Goal: Information Seeking & Learning: Learn about a topic

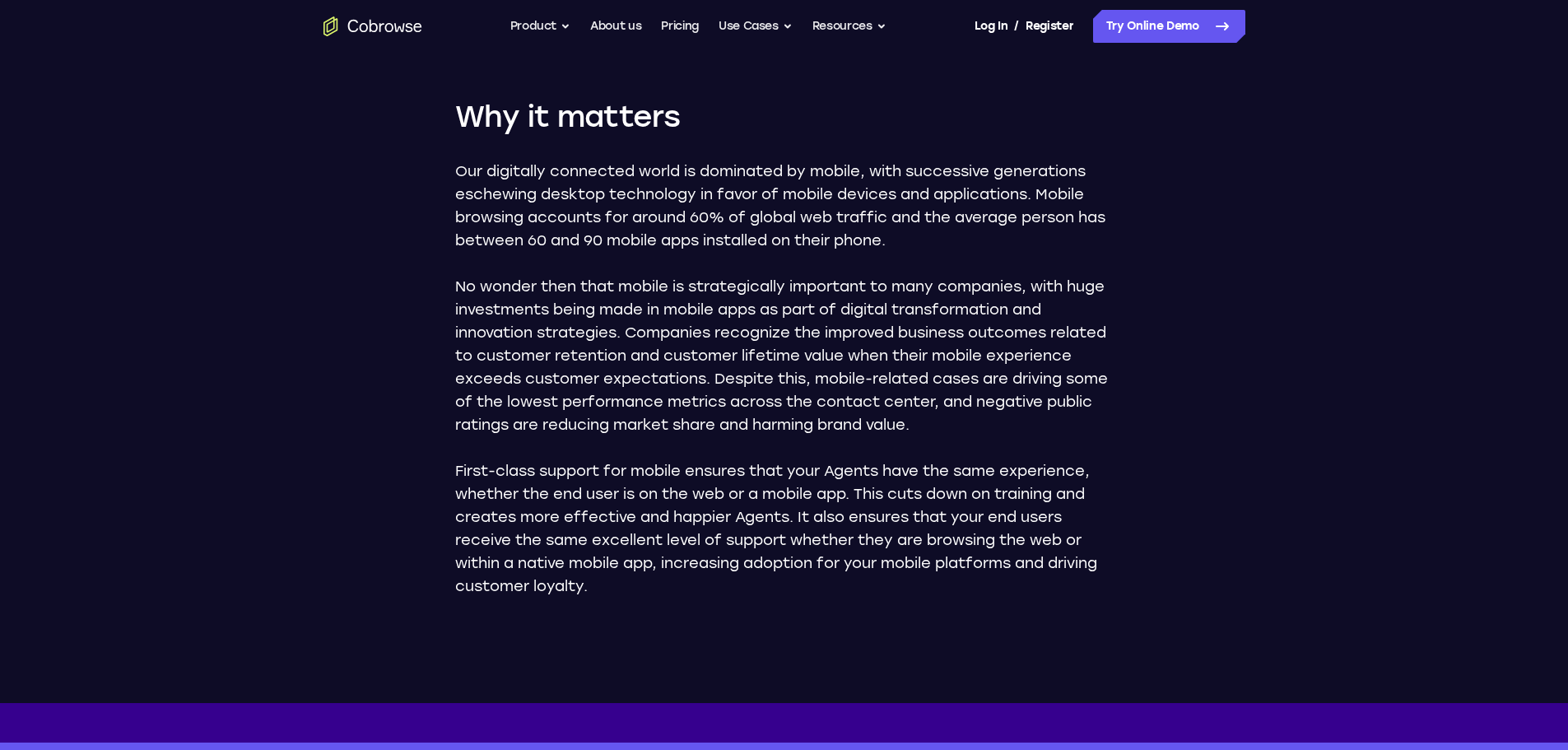
scroll to position [391, 0]
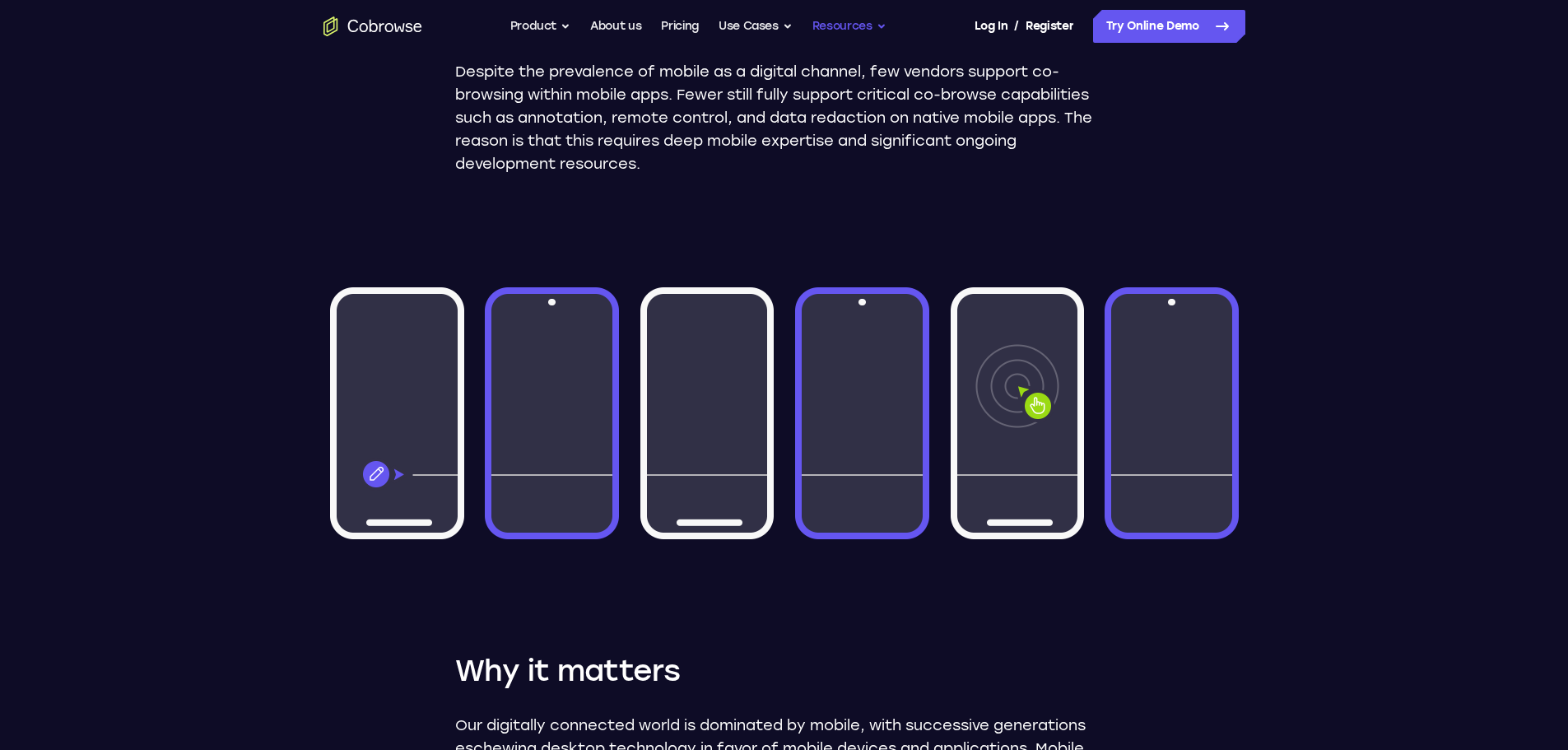
click at [842, 21] on button "Resources" at bounding box center [850, 26] width 74 height 33
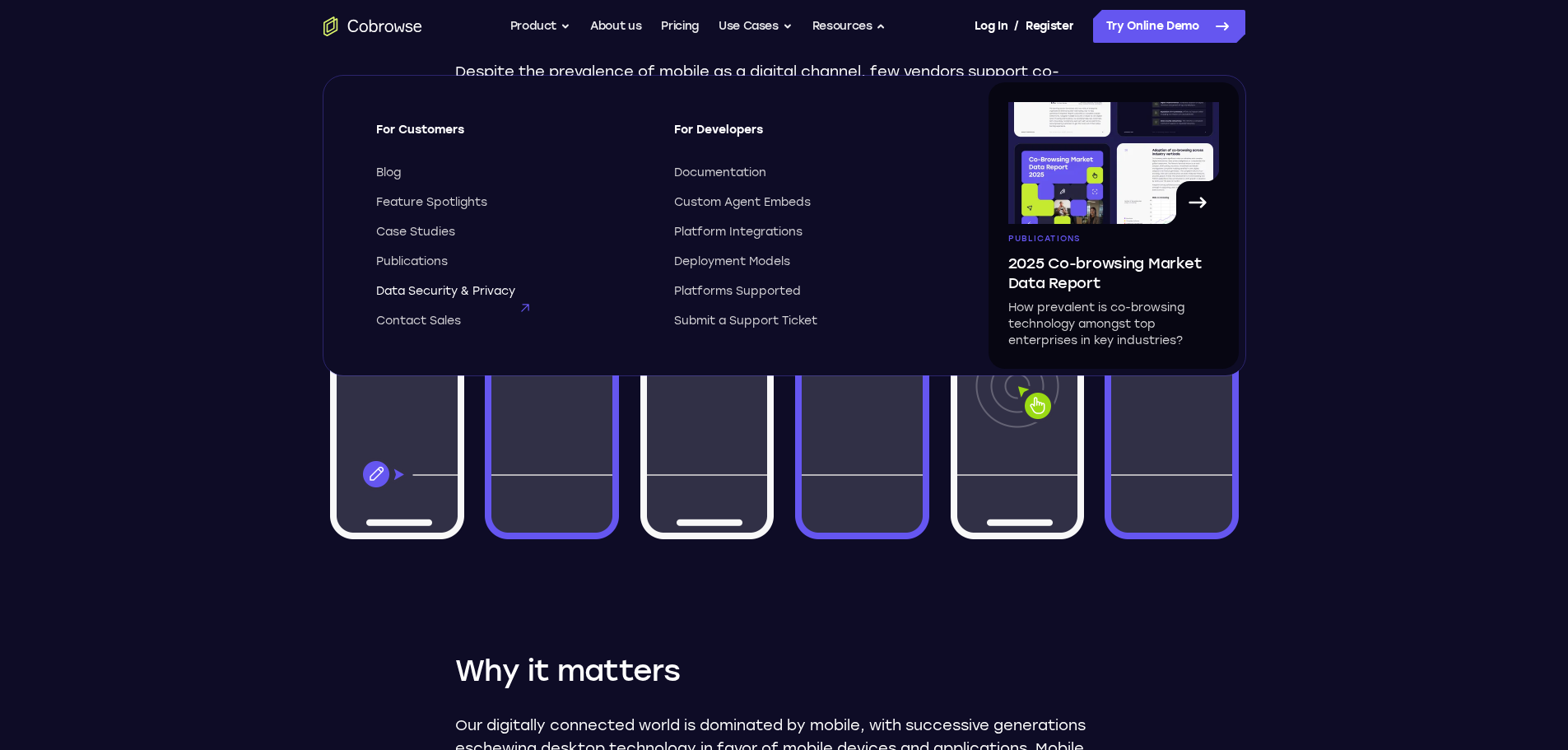
click at [481, 287] on span "Data Security & Privacy" at bounding box center [446, 291] width 139 height 16
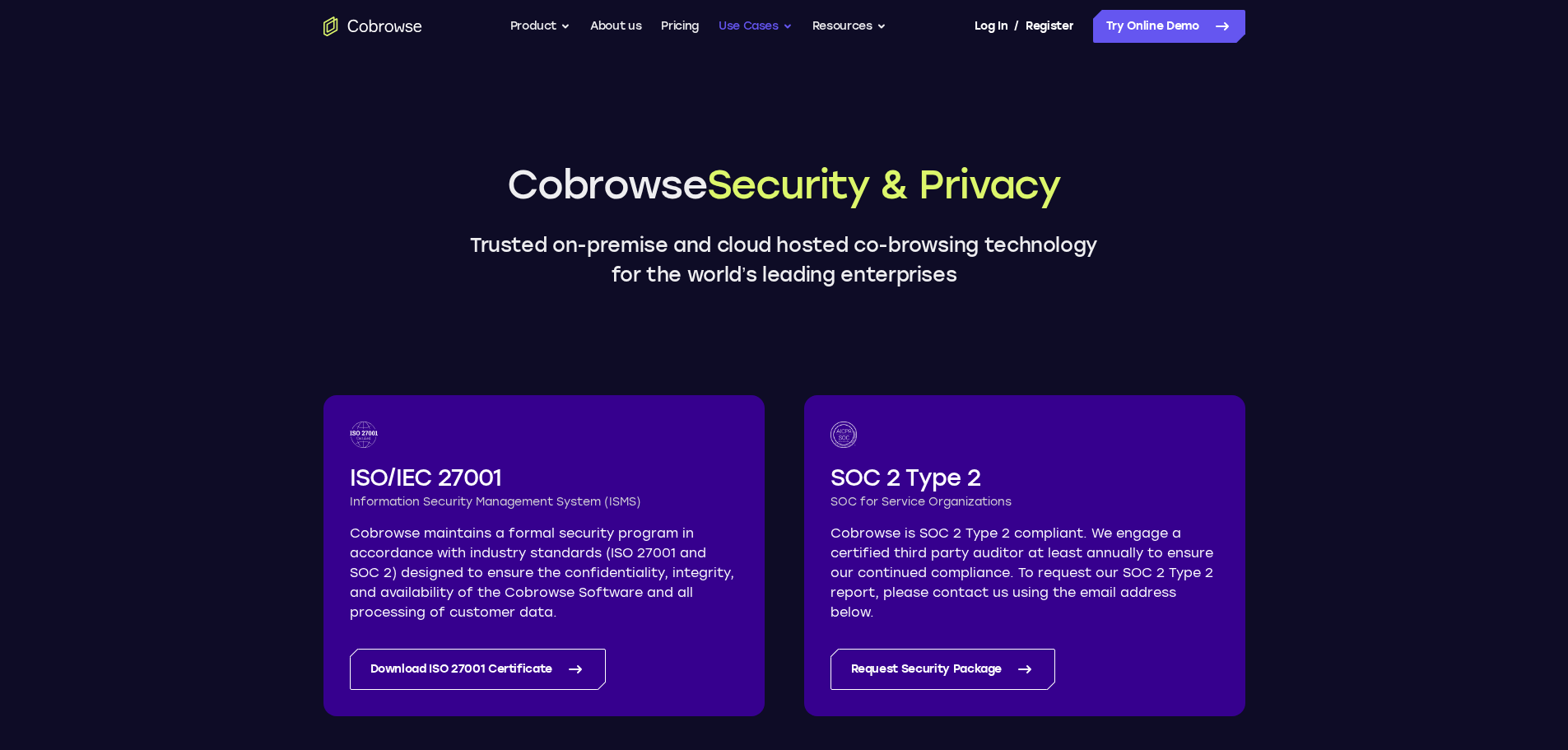
click at [780, 26] on button "Use Cases" at bounding box center [756, 26] width 74 height 33
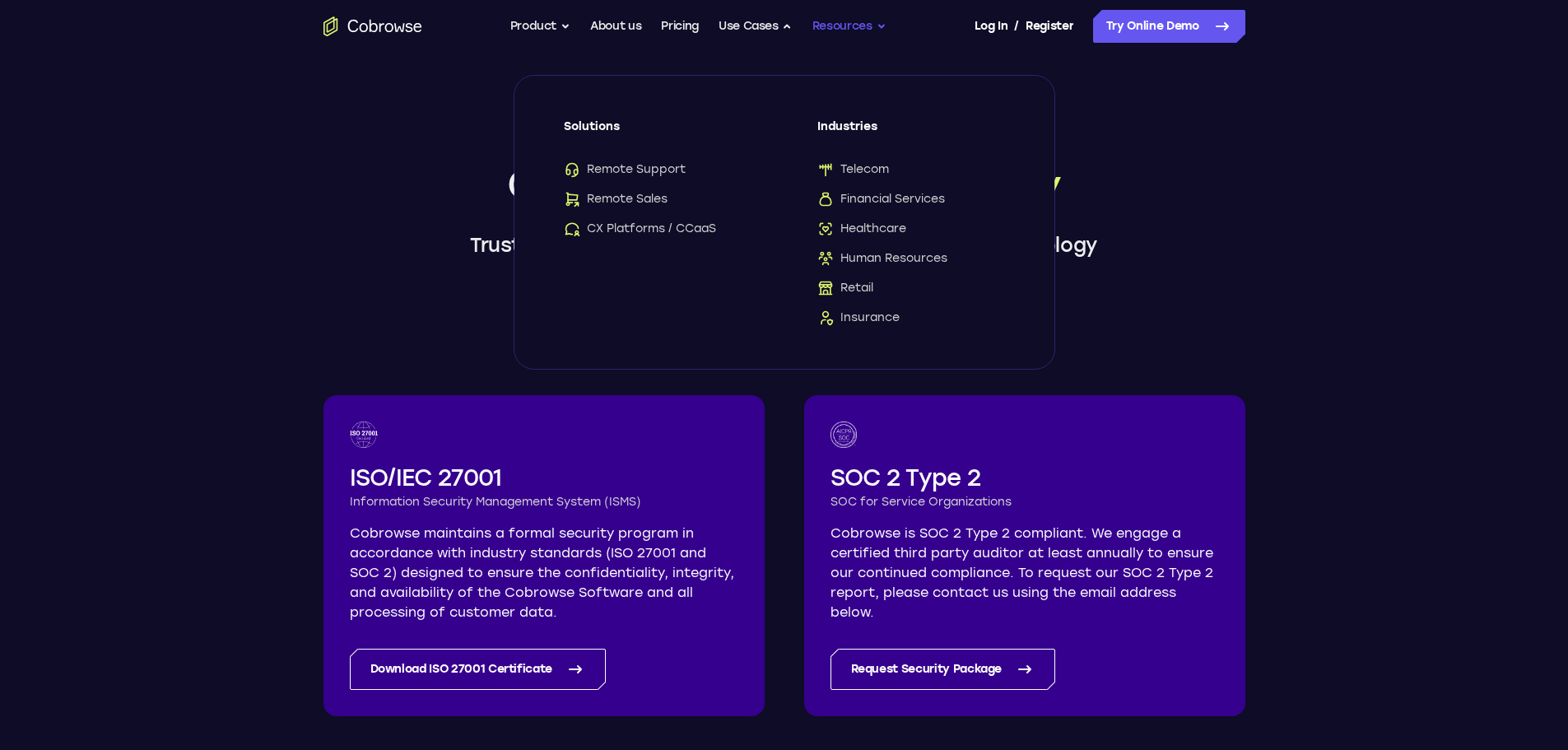
click at [858, 28] on button "Resources" at bounding box center [850, 26] width 74 height 33
